Goal: Transaction & Acquisition: Obtain resource

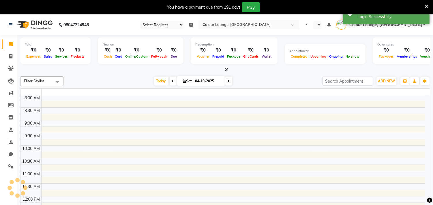
select select "en"
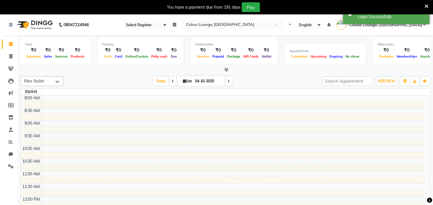
select select "83"
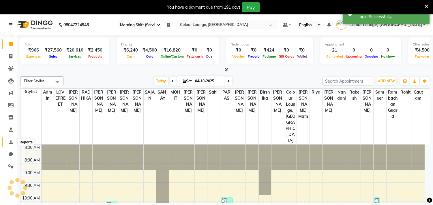
click at [9, 142] on icon at bounding box center [11, 142] width 4 height 4
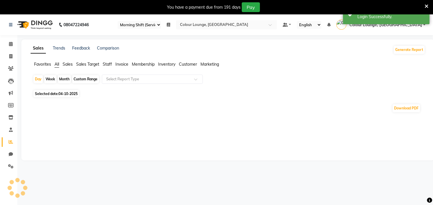
click at [68, 65] on span "Sales" at bounding box center [68, 64] width 10 height 5
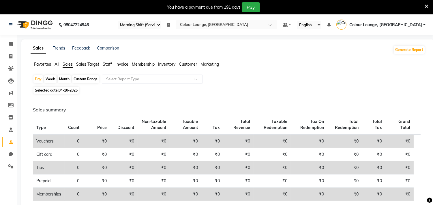
click at [65, 79] on div "Month" at bounding box center [64, 79] width 13 height 8
select select "10"
select select "2025"
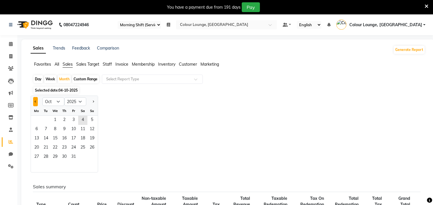
click at [35, 101] on span "Previous month" at bounding box center [36, 102] width 2 height 2
select select "9"
click at [51, 132] on span "10" at bounding box center [54, 129] width 9 height 9
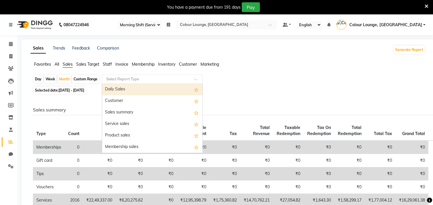
click at [142, 79] on input "text" at bounding box center [146, 79] width 83 height 6
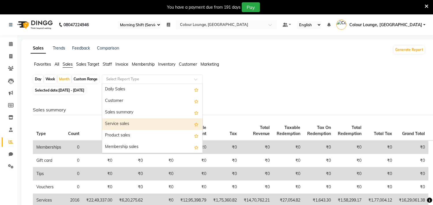
click at [129, 124] on div "Service sales" at bounding box center [152, 125] width 100 height 12
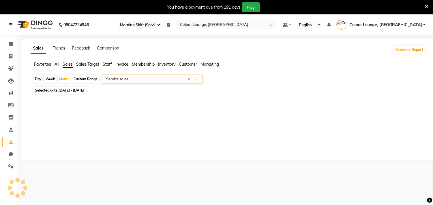
select select "full_report"
select select "csv"
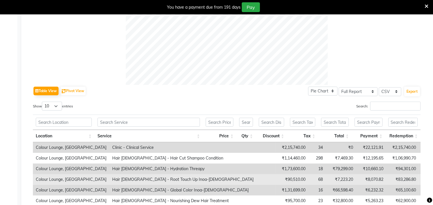
scroll to position [288, 0]
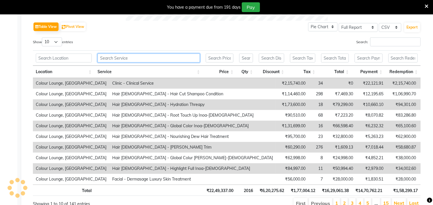
click at [124, 59] on input "text" at bounding box center [148, 58] width 103 height 9
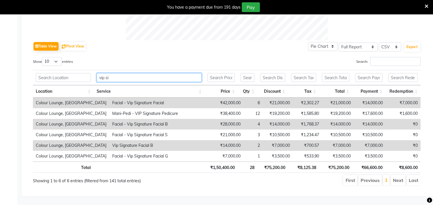
scroll to position [274, 0]
drag, startPoint x: 123, startPoint y: 71, endPoint x: 97, endPoint y: 75, distance: 26.0
click at [97, 75] on input "vip sig" at bounding box center [149, 77] width 105 height 9
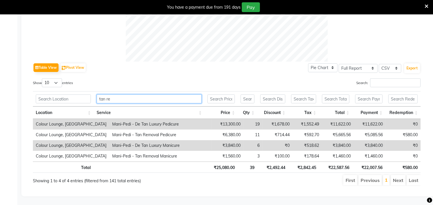
scroll to position [252, 0]
type input "t"
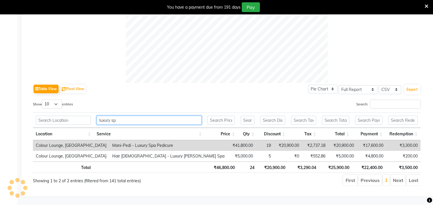
scroll to position [231, 0]
type input "l"
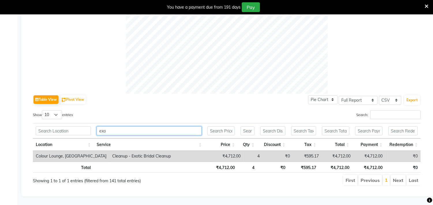
scroll to position [221, 0]
type input "e"
type input "l"
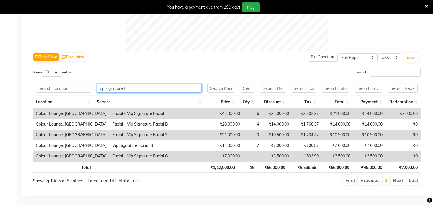
scroll to position [263, 0]
type input "v"
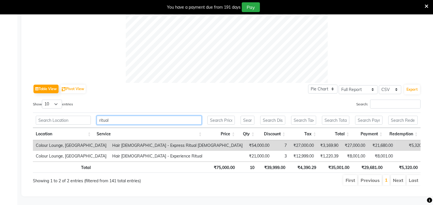
scroll to position [231, 0]
type input "r"
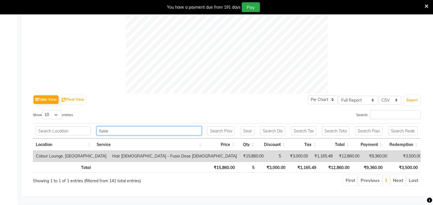
scroll to position [221, 0]
type input "f"
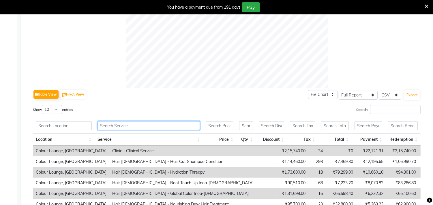
scroll to position [288, 0]
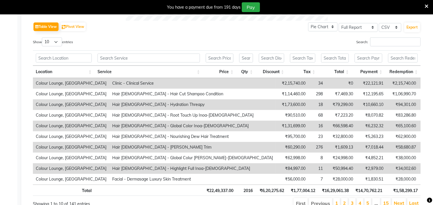
click at [426, 4] on icon at bounding box center [427, 6] width 4 height 5
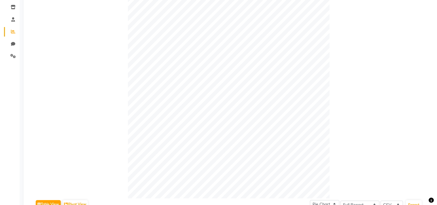
scroll to position [0, 0]
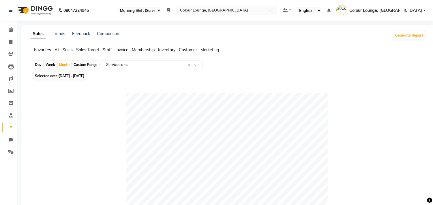
click at [416, 10] on span "Colour Lounge, [GEOGRAPHIC_DATA]" at bounding box center [385, 10] width 73 height 6
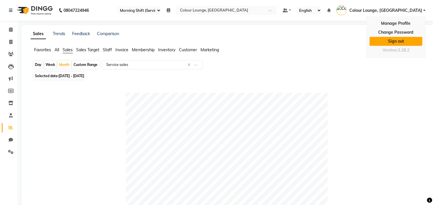
click at [404, 40] on link "Sign out" at bounding box center [395, 41] width 53 height 9
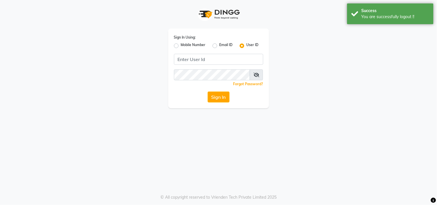
click at [184, 44] on label "Mobile Number" at bounding box center [193, 45] width 25 height 7
click at [184, 44] on input "Mobile Number" at bounding box center [183, 44] width 4 height 4
radio input "true"
radio input "false"
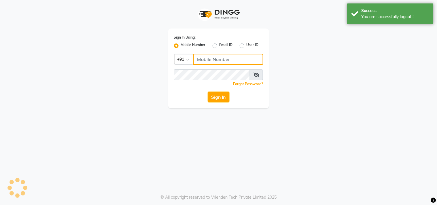
click at [204, 59] on input "Username" at bounding box center [229, 59] width 70 height 11
type input "8727809000"
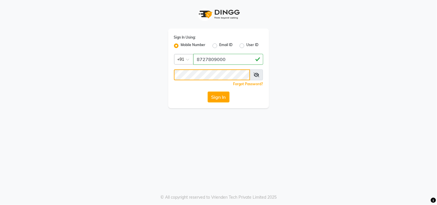
click at [208, 92] on button "Sign In" at bounding box center [219, 97] width 22 height 11
